Goal: Task Accomplishment & Management: Manage account settings

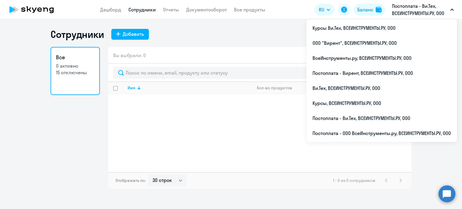
select select "30"
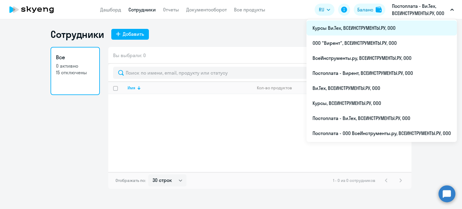
click at [381, 30] on li "Курсы Ви.Тех, ВСЕИНСТРУМЕНТЫ.РУ, ООО" at bounding box center [381, 27] width 150 height 15
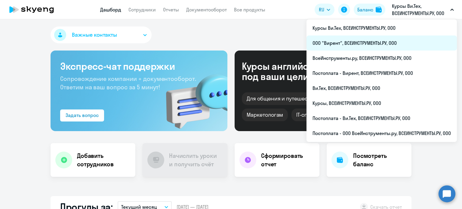
click at [381, 43] on li "ООО "Вирент", ВСЕИНСТРУМЕНТЫ.РУ, ООО" at bounding box center [381, 42] width 150 height 15
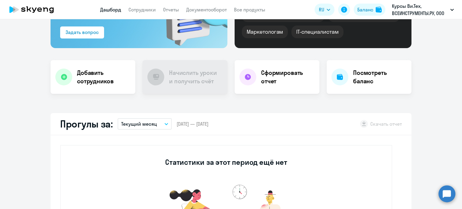
scroll to position [30, 0]
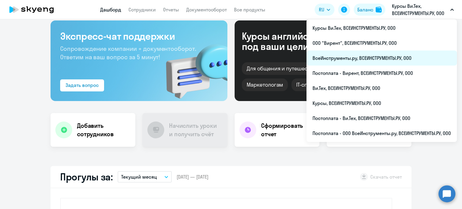
click at [353, 62] on li "ВсеИнструменты.ру, ВСЕИНСТРУМЕНТЫ.РУ, ООО" at bounding box center [381, 58] width 150 height 15
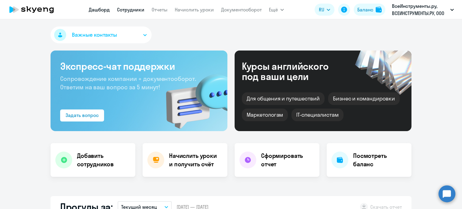
click at [128, 11] on link "Сотрудники" at bounding box center [130, 10] width 27 height 6
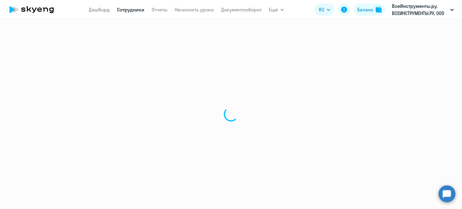
select select "30"
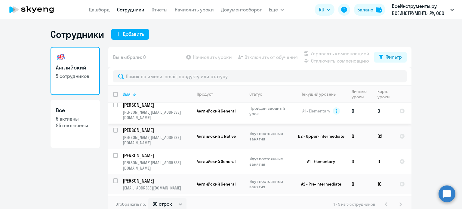
scroll to position [7, 0]
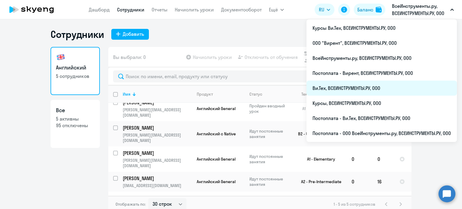
click at [368, 83] on li "Ви.Тех, ВСЕИНСТРУМЕНТЫ.РУ, ООО" at bounding box center [381, 88] width 150 height 15
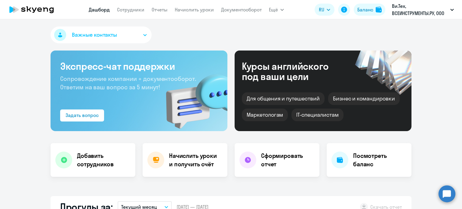
select select "30"
click at [137, 8] on link "Сотрудники" at bounding box center [130, 10] width 27 height 6
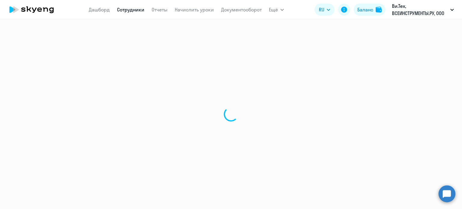
select select "30"
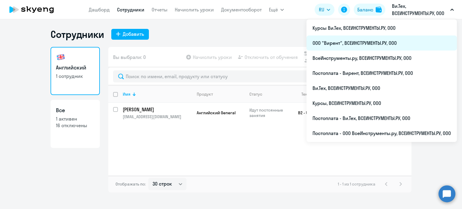
click at [346, 41] on li "ООО "Вирент", ВСЕИНСТРУМЕНТЫ.РУ, ООО" at bounding box center [381, 42] width 150 height 15
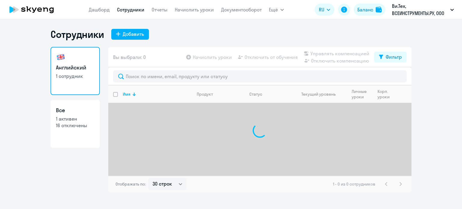
select select "30"
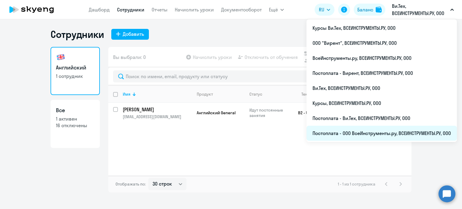
click at [367, 135] on li "Постоплата - ООО ВсеИнструменты.ру, ВСЕИНСТРУМЕНТЫ.РУ, ООО" at bounding box center [381, 133] width 150 height 15
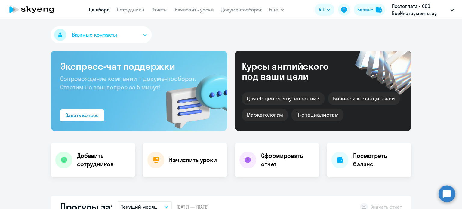
select select "30"
click at [132, 8] on link "Сотрудники" at bounding box center [130, 10] width 27 height 6
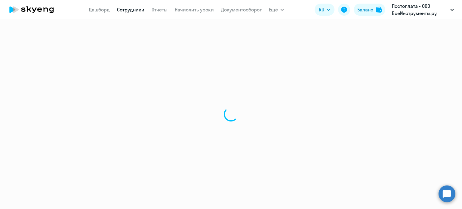
select select "30"
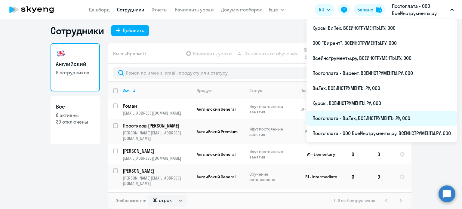
click at [379, 116] on li "Постоплата - Ви.Тех, ВСЕИНСТРУМЕНТЫ.РУ, ООО" at bounding box center [381, 118] width 150 height 15
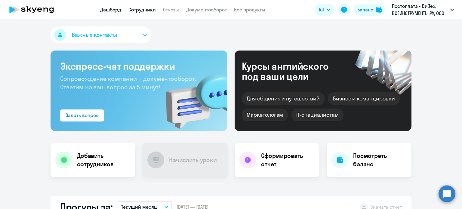
click at [146, 10] on link "Сотрудники" at bounding box center [141, 10] width 27 height 6
select select "30"
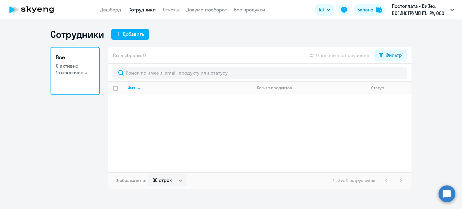
click at [82, 113] on div "Все 0 активно 15 отключены" at bounding box center [75, 118] width 49 height 142
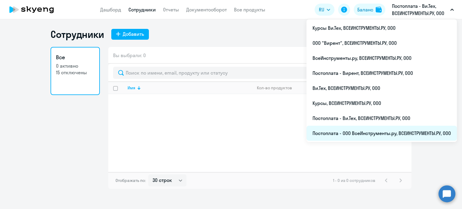
click at [384, 132] on li "Постоплата - ООО ВсеИнструменты.ру, ВСЕИНСТРУМЕНТЫ.РУ, ООО" at bounding box center [381, 133] width 150 height 15
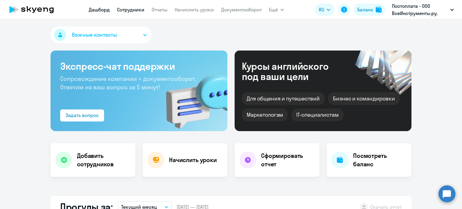
select select "30"
click at [119, 9] on link "Сотрудники" at bounding box center [130, 10] width 27 height 6
select select "30"
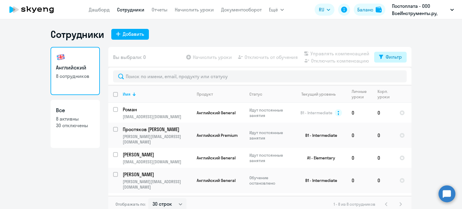
click at [385, 61] on button "Фильтр" at bounding box center [390, 57] width 32 height 11
click at [393, 73] on label at bounding box center [394, 76] width 10 height 7
click at [389, 76] on input "checkbox" at bounding box center [389, 76] width 0 height 0
checkbox input "true"
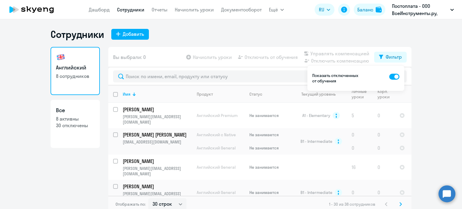
click at [439, 79] on ng-component "Сотрудники Добавить Английский 8 сотрудников Все 8 активны 30 отключены Вы выбр…" at bounding box center [231, 120] width 462 height 184
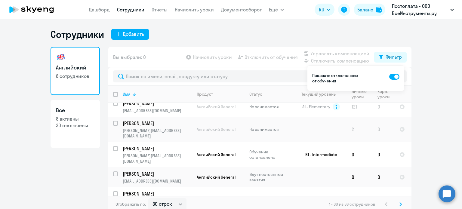
scroll to position [532, 0]
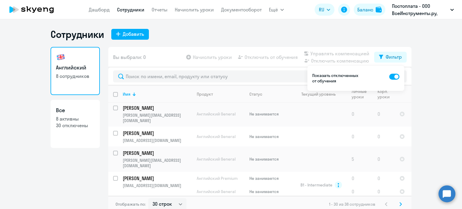
click at [278, 31] on div "Сотрудники Добавить" at bounding box center [231, 34] width 361 height 12
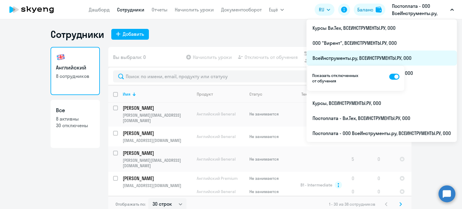
click at [359, 55] on li "ВсеИнструменты.ру, ВСЕИНСТРУМЕНТЫ.РУ, ООО" at bounding box center [381, 58] width 150 height 15
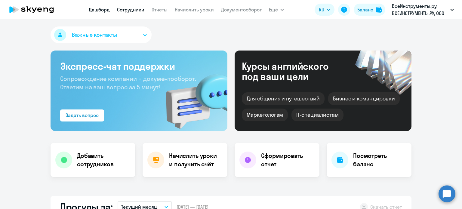
click at [134, 7] on link "Сотрудники" at bounding box center [130, 10] width 27 height 6
select select "30"
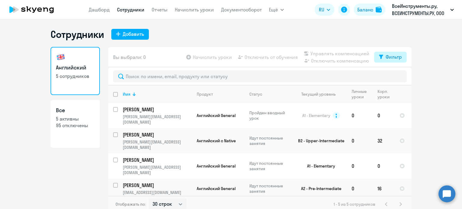
click at [377, 53] on button "Фильтр" at bounding box center [390, 57] width 32 height 11
click at [392, 76] on span at bounding box center [394, 77] width 10 height 6
click at [389, 76] on input "checkbox" at bounding box center [389, 76] width 0 height 0
checkbox input "true"
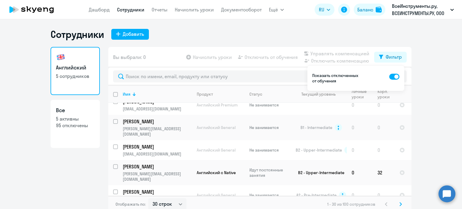
scroll to position [421, 0]
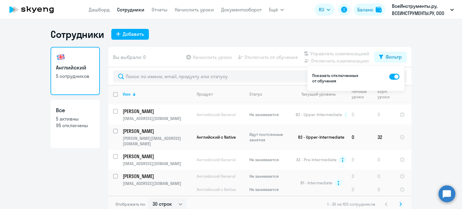
click at [427, 84] on ng-component "Сотрудники Добавить Английский 5 сотрудников Все 5 активны 95 отключены Вы выбр…" at bounding box center [231, 120] width 462 height 184
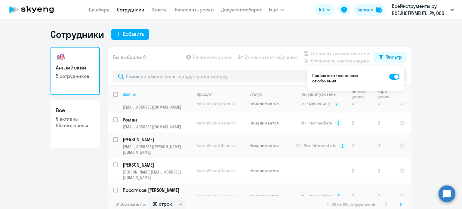
scroll to position [556, 0]
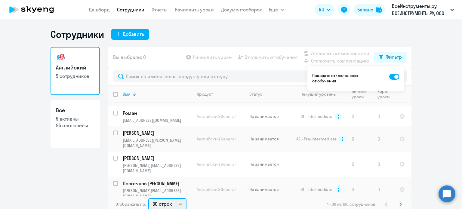
click at [161, 205] on select "30 строк 50 строк 100 строк" at bounding box center [167, 204] width 38 height 12
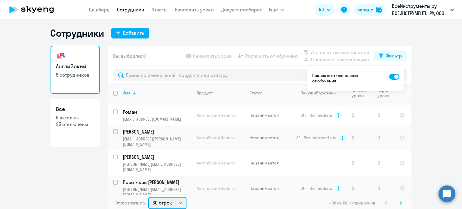
select select "100"
click at [148, 197] on select "30 строк 50 строк 100 строк" at bounding box center [167, 203] width 38 height 12
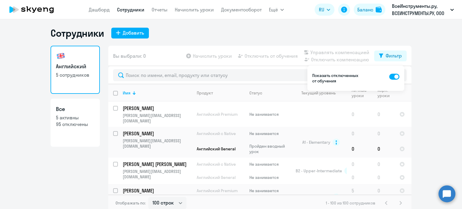
click at [429, 72] on ng-component "Сотрудники Добавить Английский 5 сотрудников Все 5 активны 95 отключены Вы выбр…" at bounding box center [231, 119] width 462 height 184
click at [384, 52] on button "Фильтр" at bounding box center [390, 56] width 32 height 11
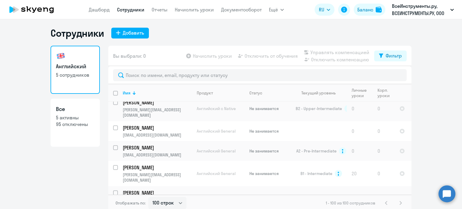
scroll to position [1402, 0]
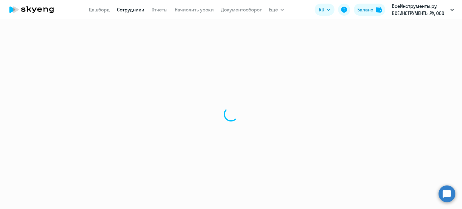
select select "english"
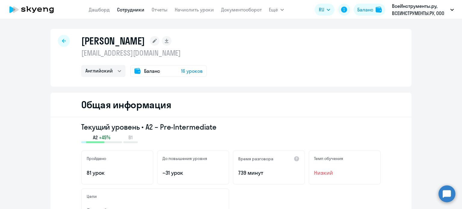
click at [194, 70] on span "16 уроков" at bounding box center [192, 70] width 22 height 7
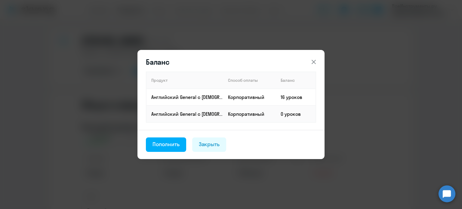
click at [310, 63] on icon at bounding box center [313, 61] width 7 height 7
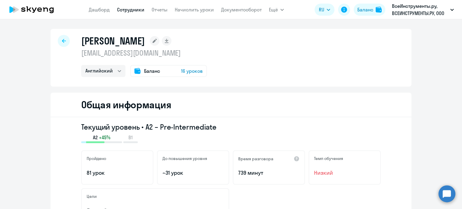
click at [184, 13] on app-menu-item-link "Начислить уроки" at bounding box center [194, 10] width 39 height 8
click at [185, 12] on link "Начислить уроки" at bounding box center [194, 10] width 39 height 6
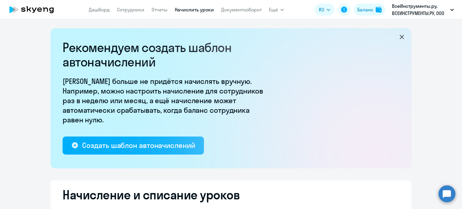
select select "10"
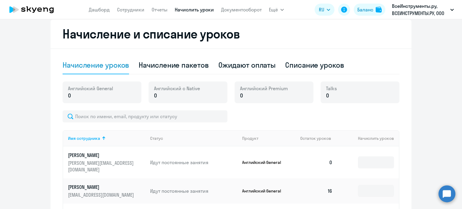
scroll to position [150, 0]
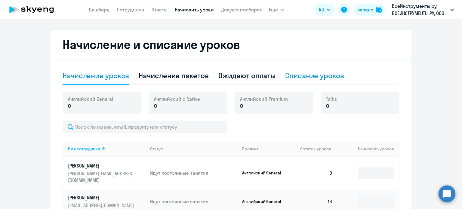
click at [300, 79] on div "Списание уроков" at bounding box center [314, 76] width 59 height 10
select select "10"
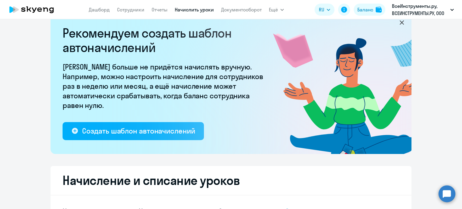
scroll to position [0, 0]
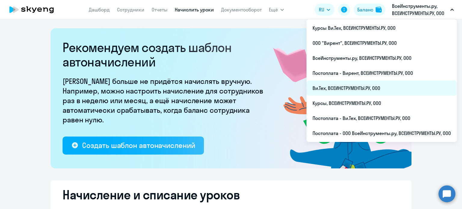
click at [355, 84] on li "Ви.Тех, ВСЕИНСТРУМЕНТЫ.РУ, ООО" at bounding box center [381, 88] width 150 height 15
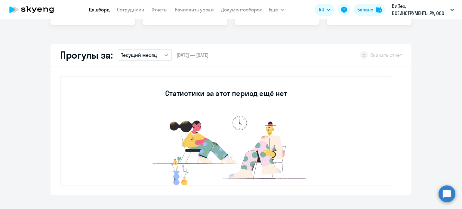
scroll to position [241, 0]
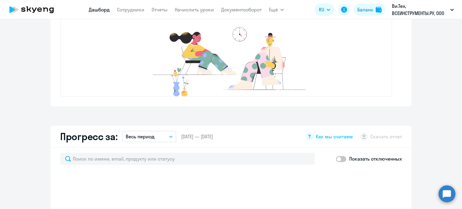
select select "30"
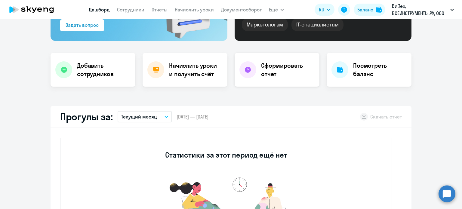
scroll to position [0, 0]
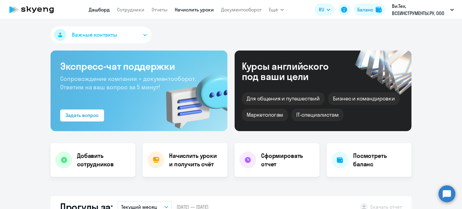
click at [189, 7] on link "Начислить уроки" at bounding box center [194, 10] width 39 height 6
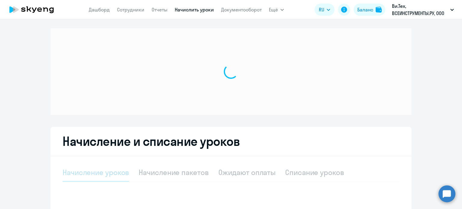
select select "10"
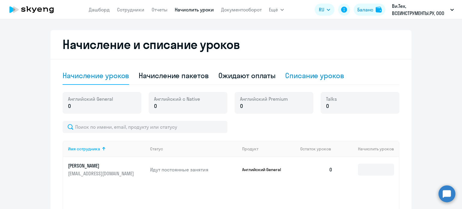
click at [313, 79] on div "Списание уроков" at bounding box center [314, 76] width 59 height 10
select select "10"
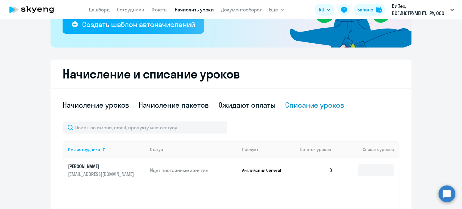
scroll to position [37, 0]
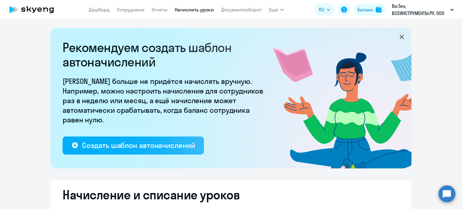
click at [35, 86] on ng-component "Рекомендуем создать шаблон автоначислений Уроки больше не придётся начислять вр…" at bounding box center [231, 203] width 462 height 351
select select "10"
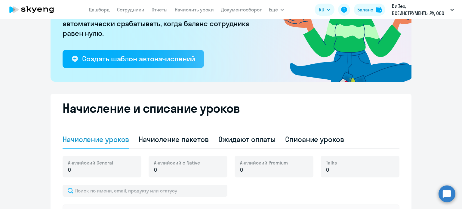
scroll to position [30, 0]
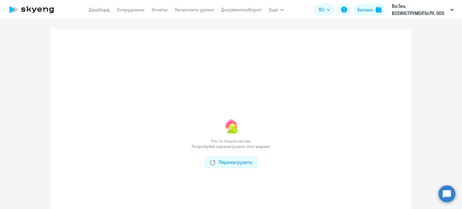
select select "30"
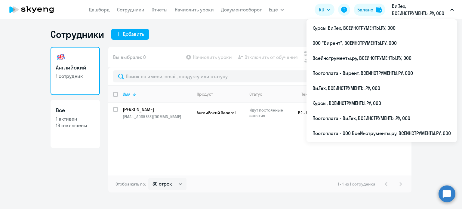
click at [409, 11] on p "Ви.Тех, ВСЕИНСТРУМЕНТЫ.РУ, ООО" at bounding box center [420, 9] width 56 height 14
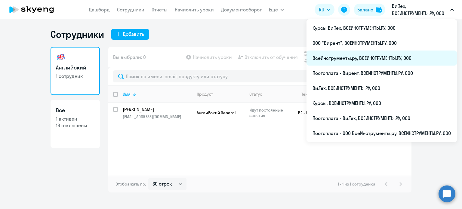
click at [365, 54] on li "ВсеИнструменты.ру, ВСЕИНСТРУМЕНТЫ.РУ, ООО" at bounding box center [381, 58] width 150 height 15
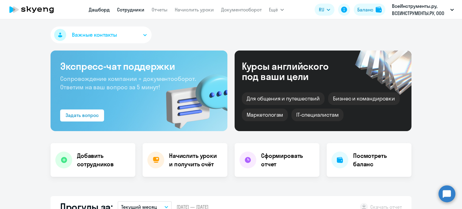
click at [126, 12] on link "Сотрудники" at bounding box center [130, 10] width 27 height 6
select select "30"
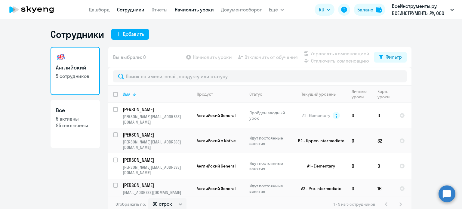
click at [196, 12] on link "Начислить уроки" at bounding box center [194, 10] width 39 height 6
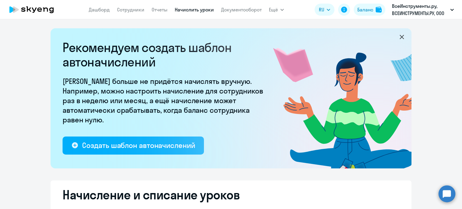
select select "10"
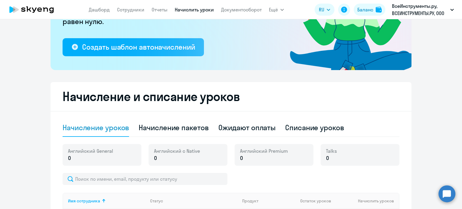
scroll to position [120, 0]
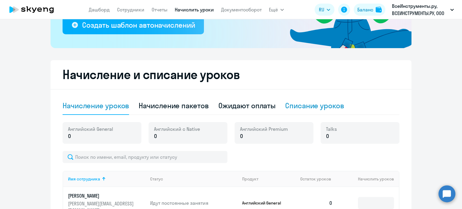
click at [315, 106] on div "Списание уроков" at bounding box center [314, 106] width 59 height 10
select select "10"
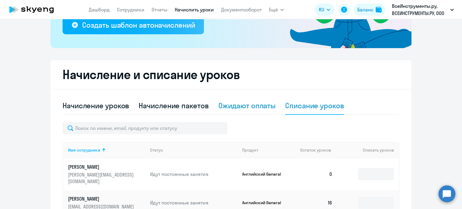
click at [265, 108] on div "Ожидают оплаты" at bounding box center [246, 106] width 57 height 10
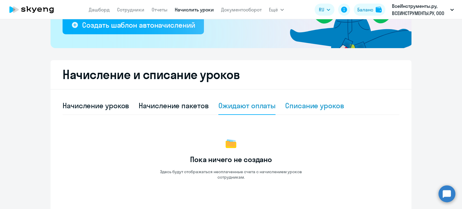
click at [327, 107] on div "Списание уроков" at bounding box center [314, 106] width 59 height 10
select select "10"
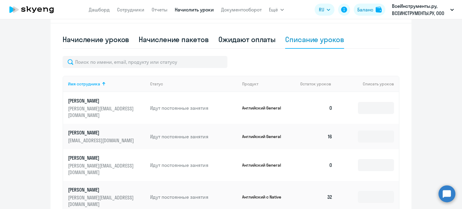
scroll to position [216, 0]
